Goal: Transaction & Acquisition: Download file/media

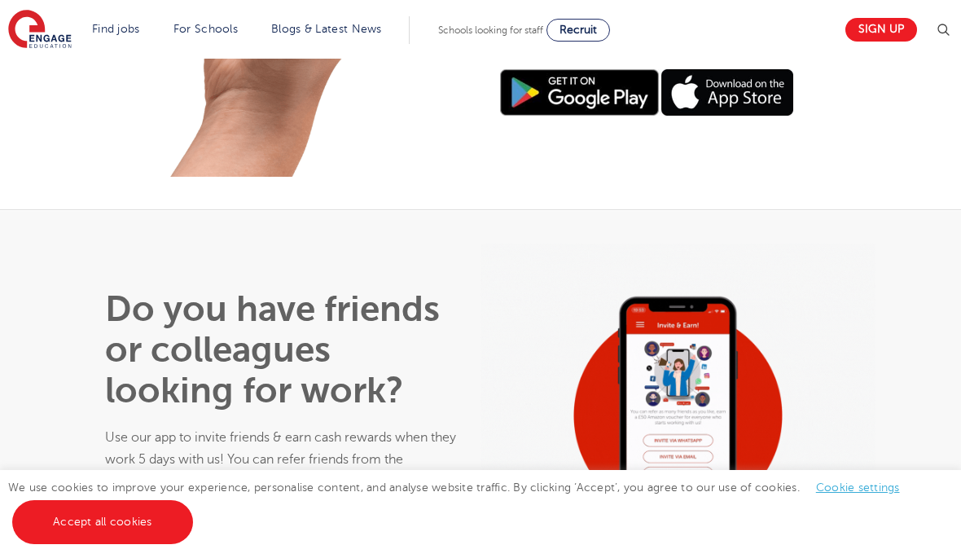
scroll to position [874, 0]
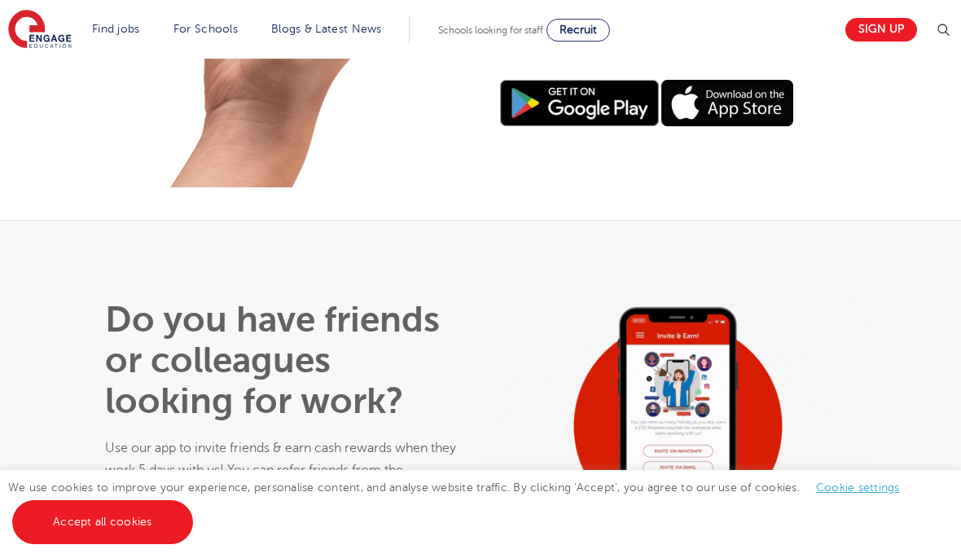
click at [870, 33] on link "Sign up" at bounding box center [881, 30] width 72 height 24
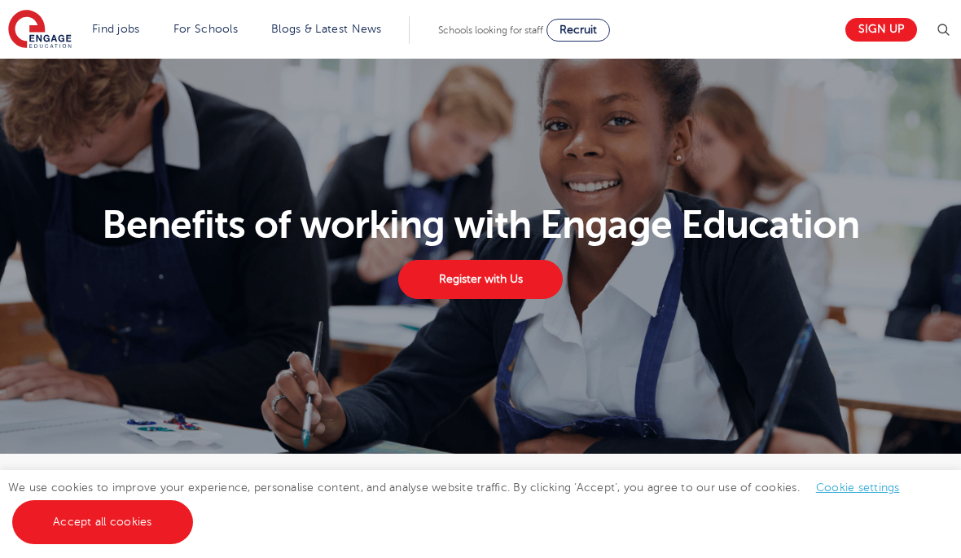
click at [464, 299] on link "Register with Us" at bounding box center [480, 279] width 164 height 39
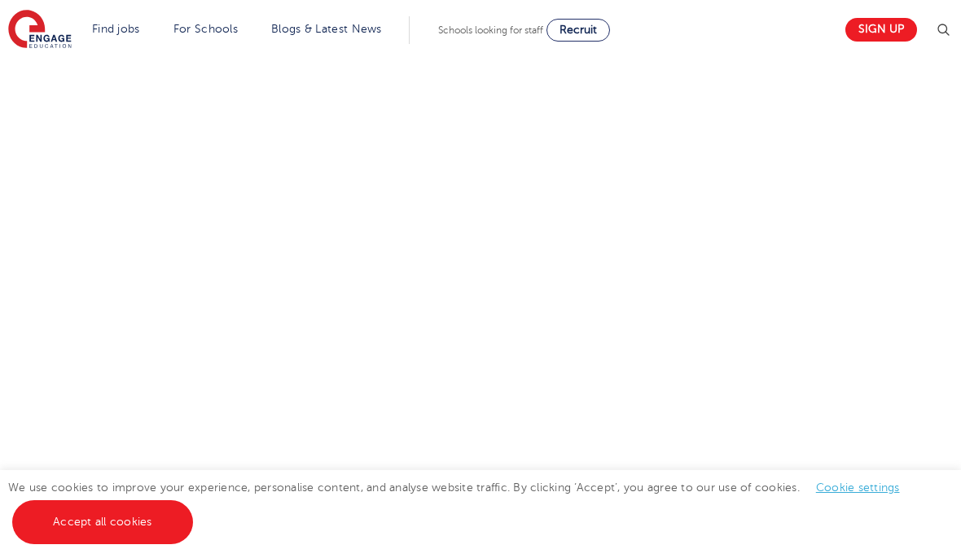
scroll to position [1010, 0]
click at [658, 232] on div "Let us know more about you!" at bounding box center [480, 1] width 790 height 882
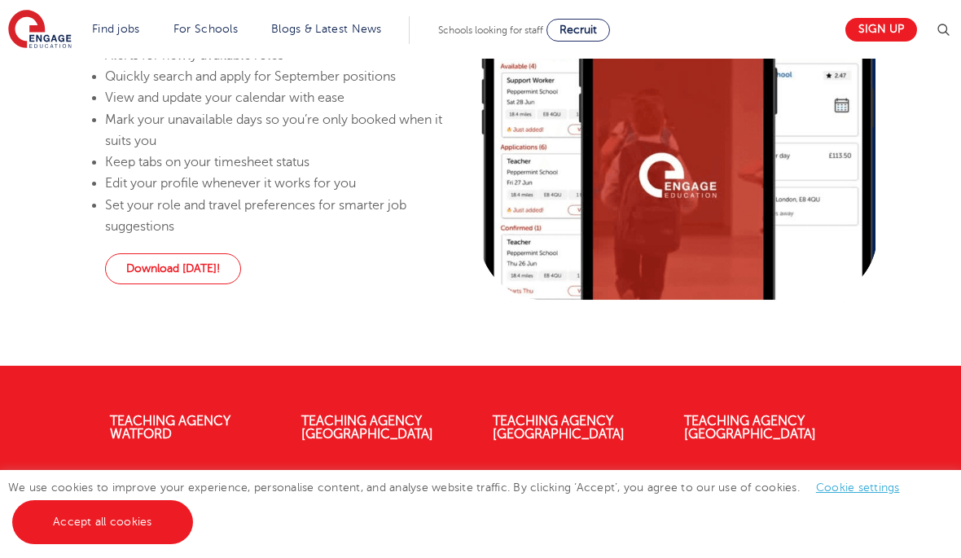
scroll to position [1237, 0]
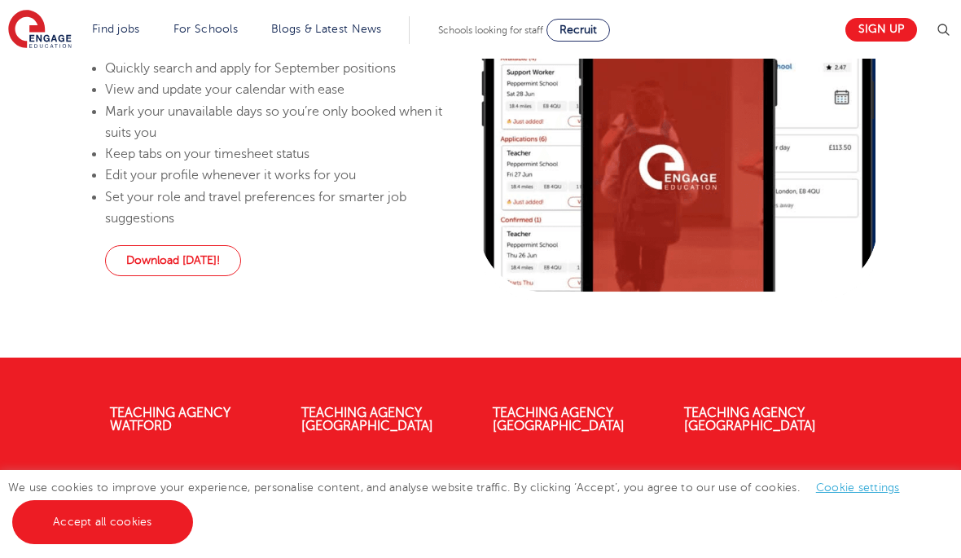
click at [184, 267] on link "Download today!" at bounding box center [173, 260] width 136 height 31
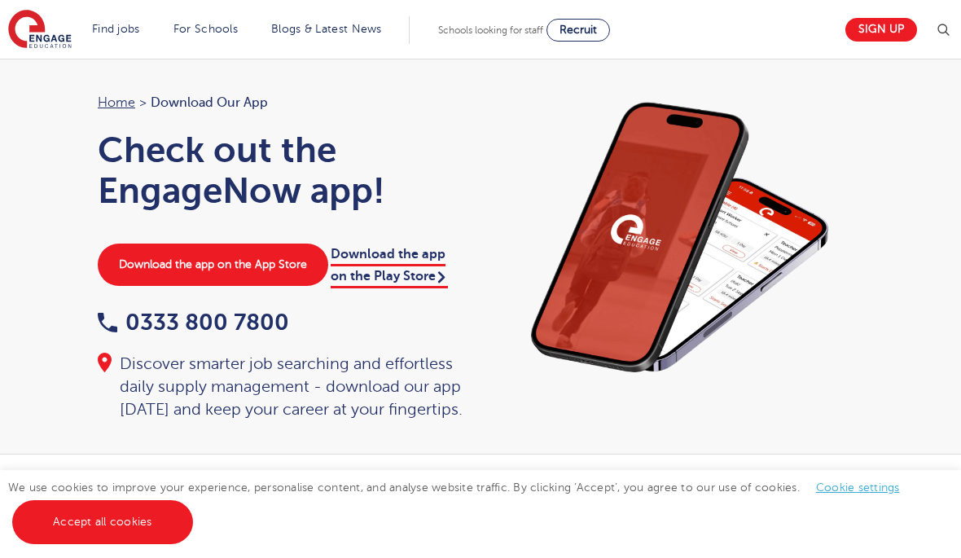
click at [260, 276] on link "Download the app on the App Store" at bounding box center [213, 264] width 230 height 42
